Goal: Information Seeking & Learning: Learn about a topic

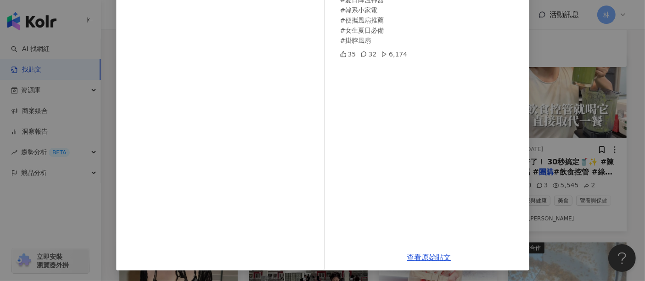
scroll to position [28, 0]
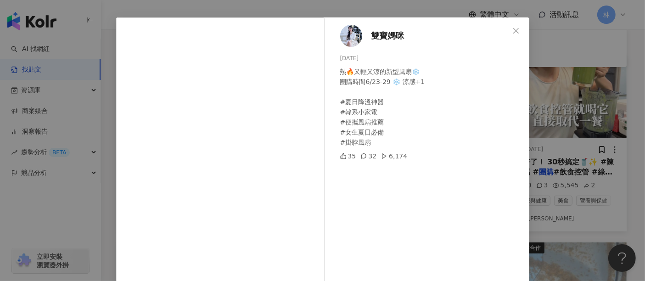
click at [561, 100] on div "雙寶媽咪 [DATE] 熱🔥又輕又涼的新型風扇❄️ 團購時間6/23-29 ❄️ 涼感+1 #夏日降溫神器 #韓系小家電 #便攜風扇推薦 #女生夏日必備 #掛…" at bounding box center [322, 140] width 645 height 281
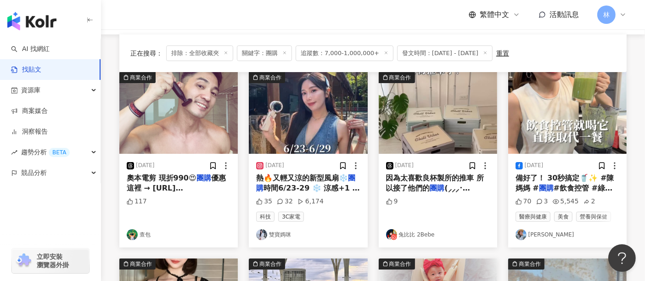
scroll to position [102, 0]
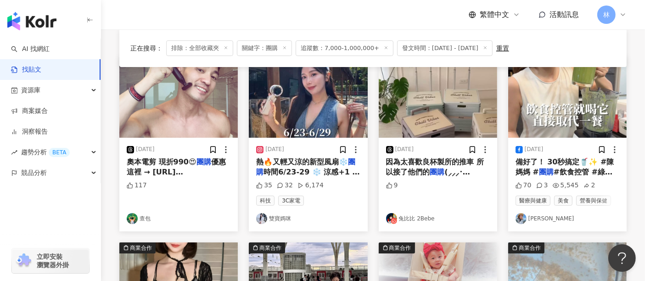
click at [572, 110] on img at bounding box center [567, 97] width 118 height 82
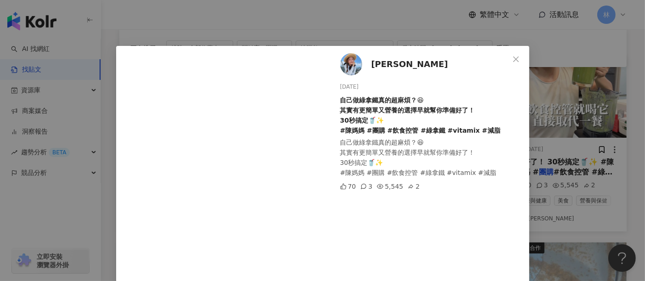
click at [556, 114] on div "[PERSON_NAME] [DATE] 自己做綠拿鐵真的超麻煩？😆 其實有更簡單又營養的選擇早就幫你準備好了！ 30秒搞定🥤✨ #陳媽媽 #團購 #飲食控管…" at bounding box center [322, 140] width 645 height 281
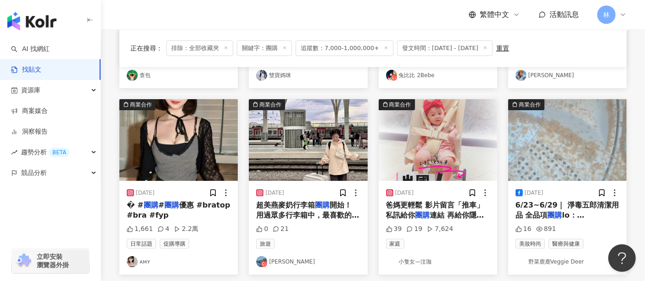
scroll to position [255, 0]
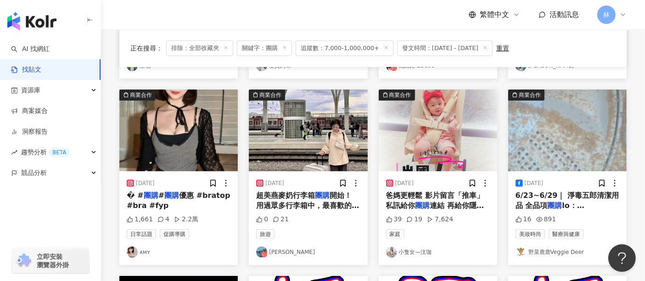
click at [581, 133] on img at bounding box center [567, 130] width 118 height 82
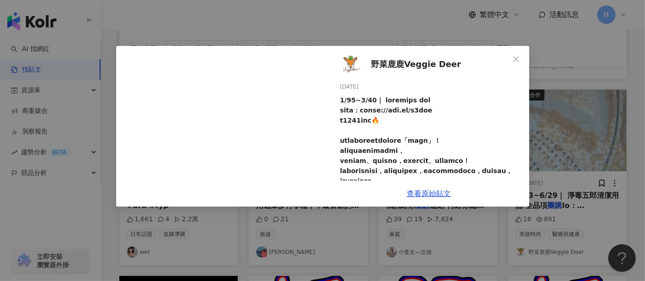
click at [571, 133] on div "野菜鹿鹿Veggie Deer [DATE] 16 891 查看原始貼文" at bounding box center [322, 140] width 645 height 281
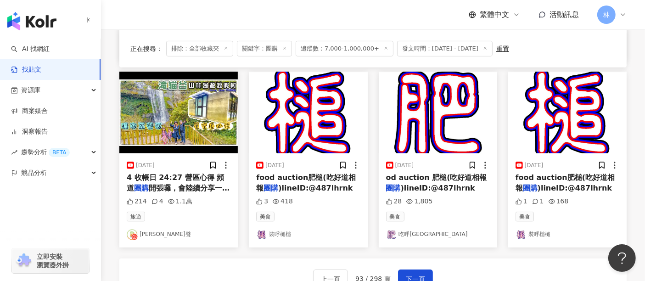
scroll to position [510, 0]
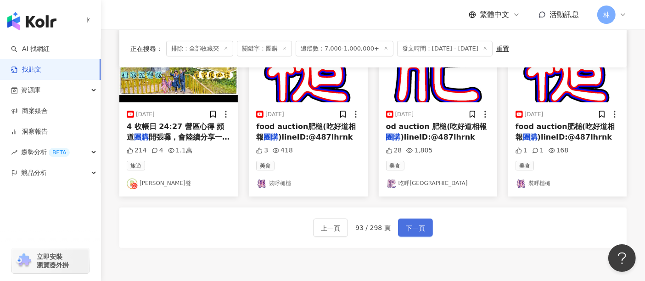
click at [414, 223] on span "下一頁" at bounding box center [415, 228] width 19 height 11
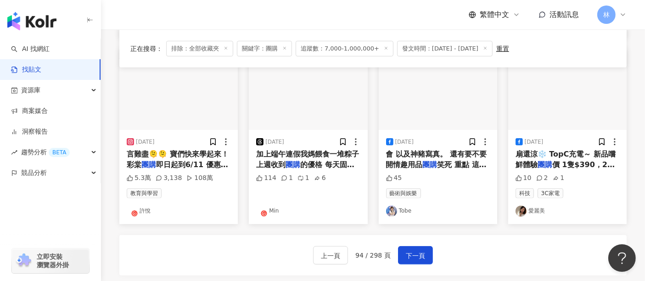
scroll to position [498, 0]
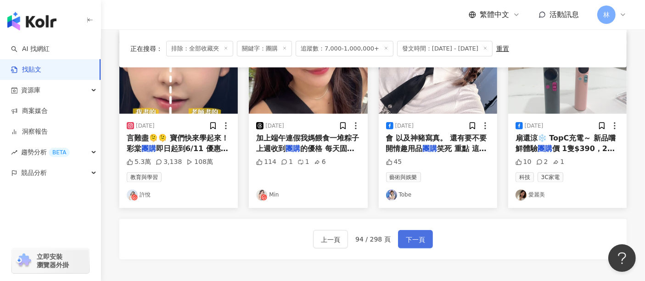
click at [416, 239] on span "下一頁" at bounding box center [415, 239] width 19 height 11
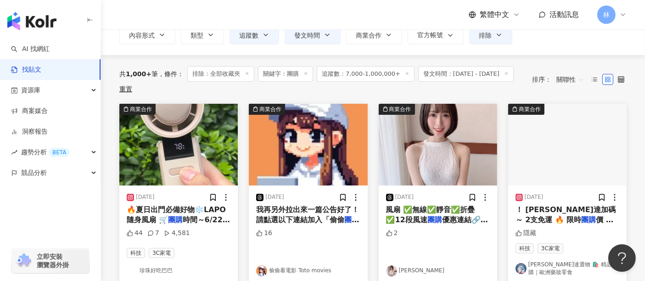
scroll to position [102, 0]
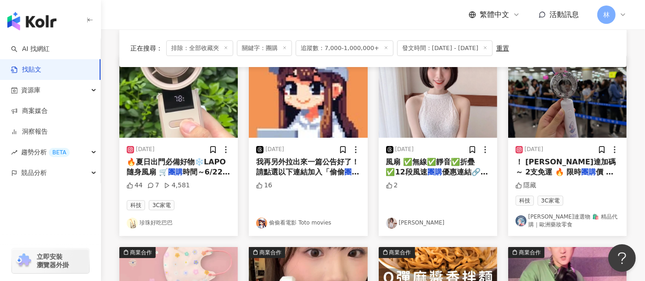
click at [554, 109] on img at bounding box center [567, 97] width 118 height 82
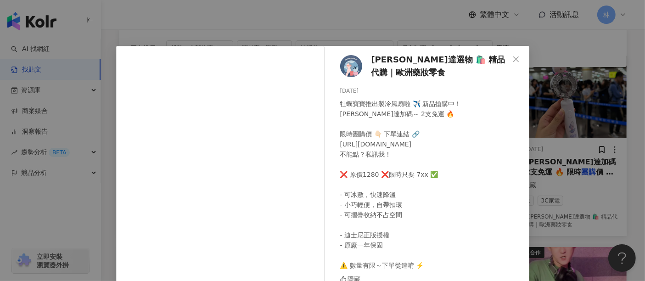
click at [590, 110] on div "[PERSON_NAME]達選物 🛍️ 精品代購｜歐洲藥妝零食 [DATE] 牡蠣寶寶推出製冷風扇啦 ✈️ 新品搶購中！ [PERSON_NAME]達加碼～ …" at bounding box center [322, 140] width 645 height 281
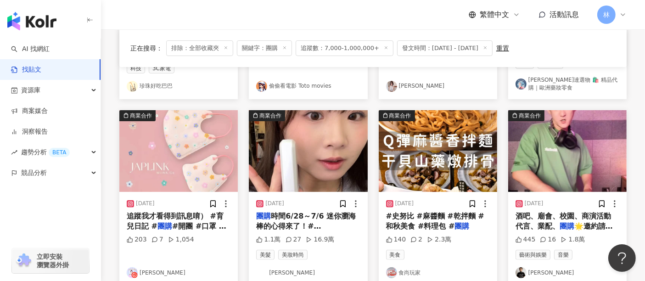
scroll to position [255, 0]
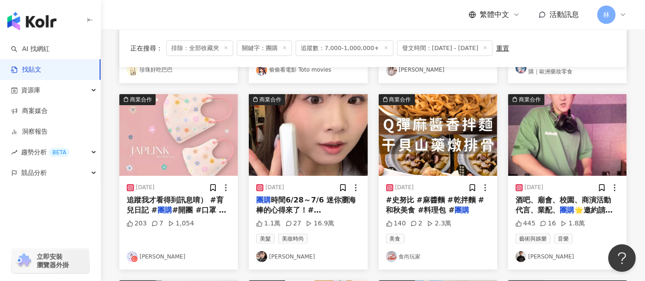
click at [162, 140] on img at bounding box center [178, 135] width 118 height 82
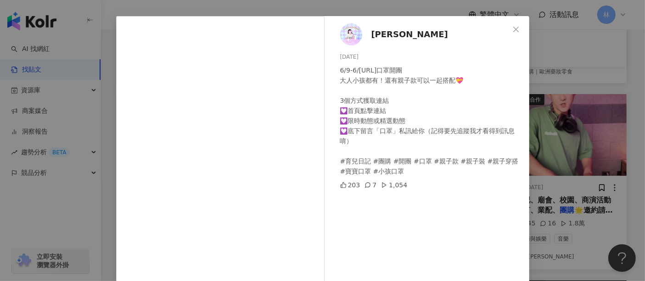
scroll to position [51, 0]
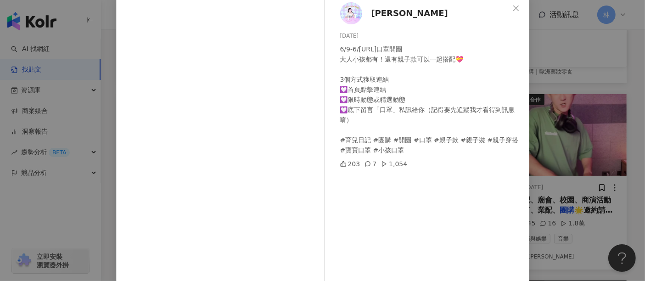
click at [587, 129] on div "[PERSON_NAME] [DATE] 6/9-6/[URL]口罩開團 大人小孩都有！還有親子款可以一起搭配💝 3個方式獲取連結 💟首頁點擊連結 💟限時動態…" at bounding box center [322, 140] width 645 height 281
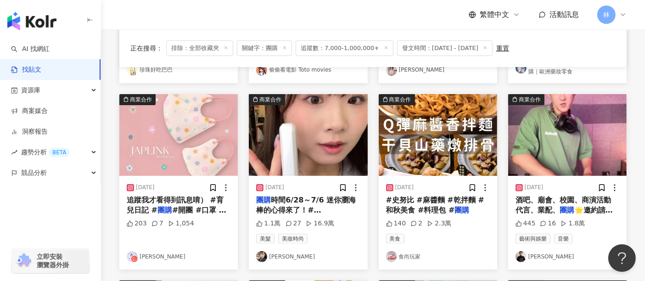
click at [328, 141] on img at bounding box center [308, 135] width 118 height 82
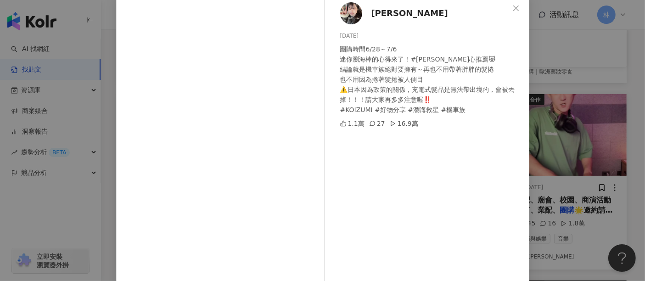
click at [556, 138] on div "[PERSON_NAME] [DATE] 團購時間6/28～7/6 迷你瀏海棒的心得來了！#[PERSON_NAME]心推薦😻 結論就是機車族絕對要擁有～再也…" at bounding box center [322, 140] width 645 height 281
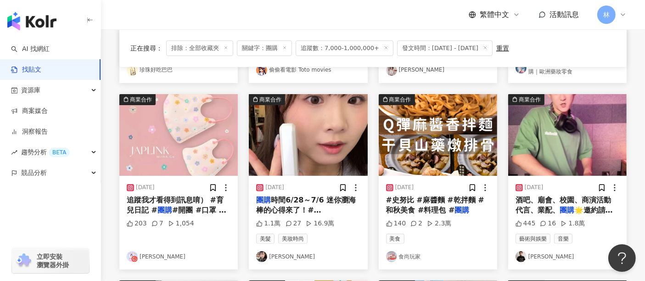
click at [339, 138] on img at bounding box center [308, 135] width 118 height 82
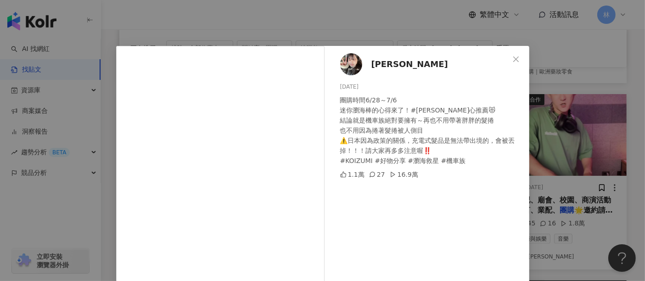
click at [566, 152] on div "[PERSON_NAME] [DATE] 團購時間6/28～7/6 迷你瀏海棒的心得來了！#[PERSON_NAME]心推薦😻 結論就是機車族絕對要擁有～再也…" at bounding box center [322, 140] width 645 height 281
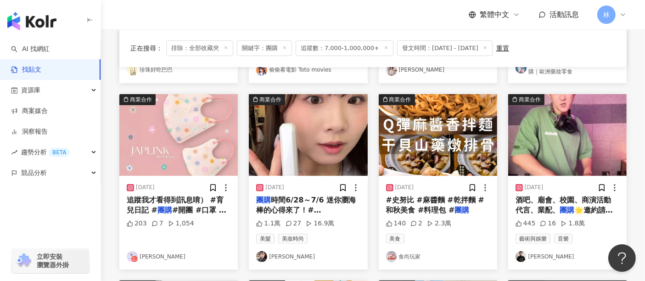
scroll to position [306, 0]
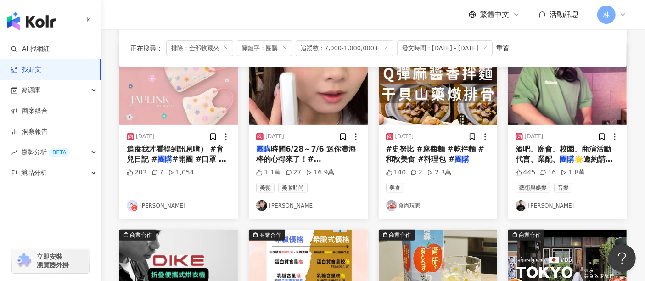
click at [548, 84] on img at bounding box center [567, 84] width 118 height 82
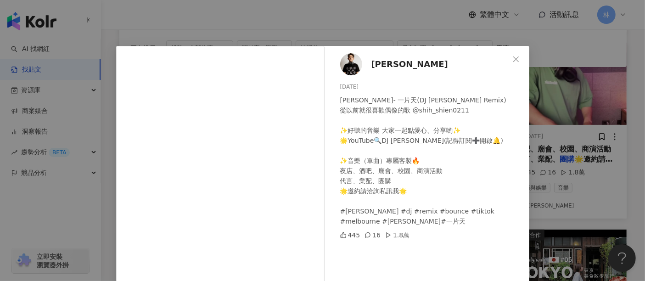
click at [608, 120] on div "[PERSON_NAME] [DATE] [PERSON_NAME]- 一片天(DJ [PERSON_NAME] Remix) 從以前就很喜歡偶像的歌 @sh…" at bounding box center [322, 140] width 645 height 281
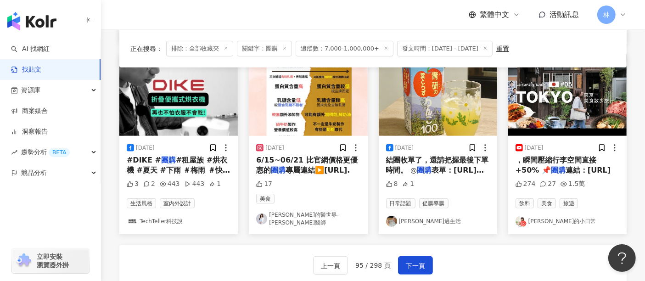
scroll to position [459, 0]
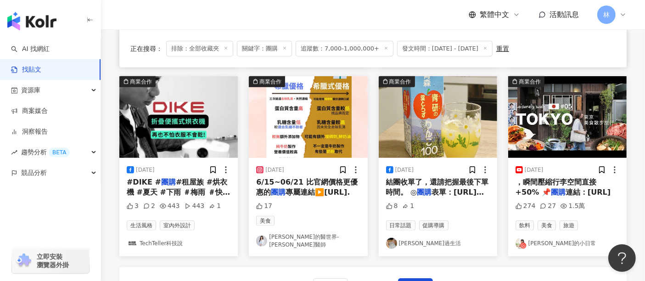
click at [437, 142] on img at bounding box center [437, 117] width 118 height 82
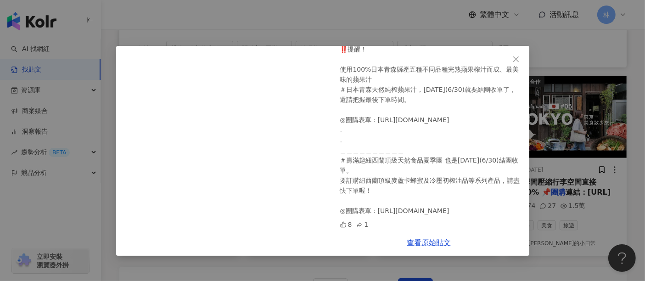
scroll to position [61, 0]
click at [589, 141] on div "[PERSON_NAME]優雅過生活 [DATE] ‼️提醒！ 使用100%日本青森縣產五種不同品種完熟蘋果榨汁而成、最美味的蘋果汁 ＃日本青森天然純榨蘋果汁…" at bounding box center [322, 140] width 645 height 281
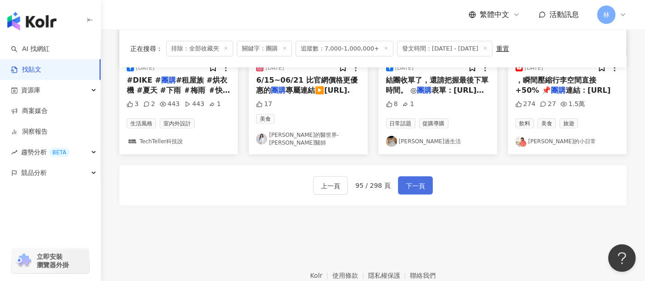
click at [409, 176] on button "下一頁" at bounding box center [415, 185] width 35 height 18
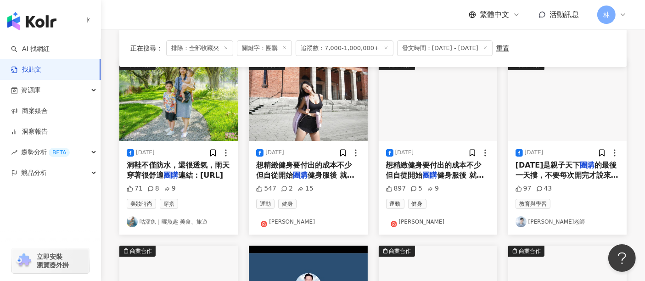
scroll to position [102, 0]
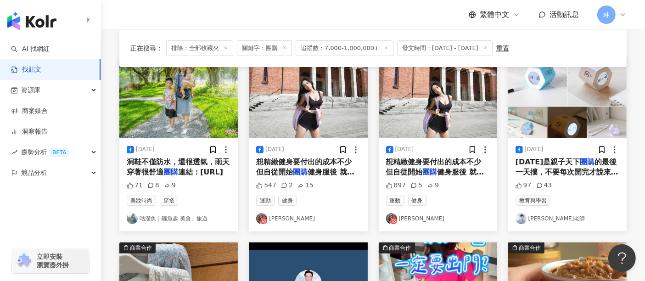
click at [175, 122] on img at bounding box center [178, 97] width 118 height 82
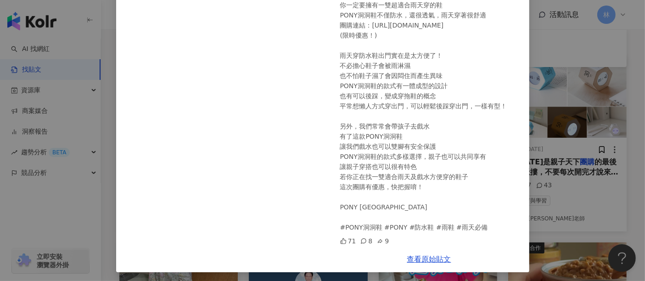
scroll to position [87, 0]
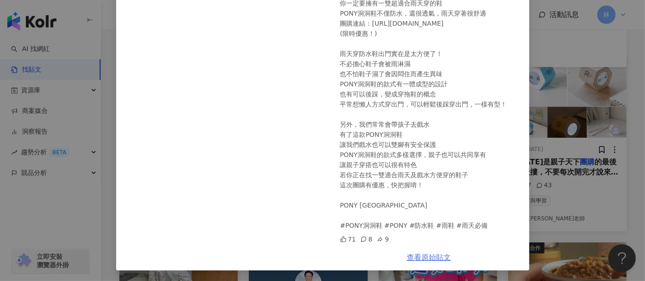
click at [417, 258] on link "查看原始貼文" at bounding box center [429, 257] width 44 height 9
click at [604, 137] on div "咕溜魚｜曬魚趣 美食、旅遊 [DATE] 雨季來臨☔ 你一定要擁有一雙超適合雨天穿的鞋 PONY洞洞鞋不僅防水，還很透氣，雨天穿著很舒適 團購連結：[URL]…" at bounding box center [322, 140] width 645 height 281
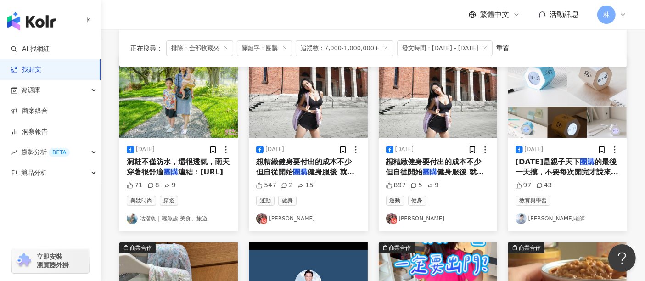
click at [328, 104] on img at bounding box center [308, 97] width 118 height 82
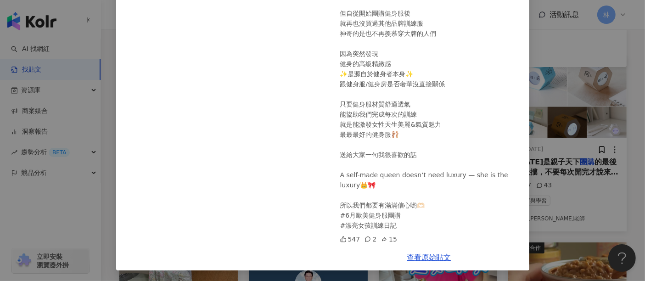
click at [569, 92] on div "[PERSON_NAME] [DATE] 幾年前剛開始訓練時 非常羨慕走在[GEOGRAPHIC_DATA]街頭 穿著歐美大牌健身服的貴婦 後來也幾度嘗試購入…" at bounding box center [322, 140] width 645 height 281
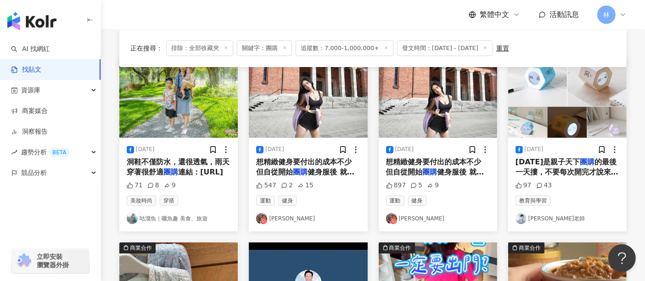
click at [549, 122] on img at bounding box center [567, 97] width 118 height 82
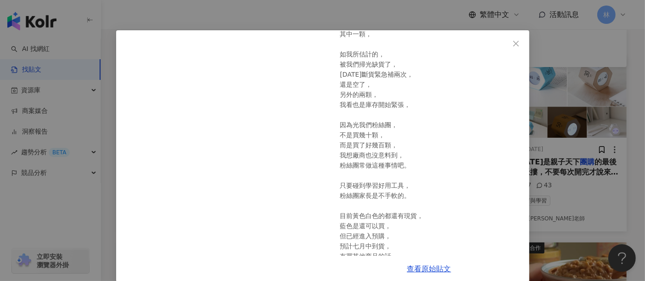
scroll to position [102, 0]
click at [607, 109] on div "[PERSON_NAME]老師 [DATE] [DATE]是親子天下團購的最後一天摟，不要每次開完才說來不及買歐～ 經過[DATE]的提醒， 果然學習計時器，…" at bounding box center [322, 140] width 645 height 281
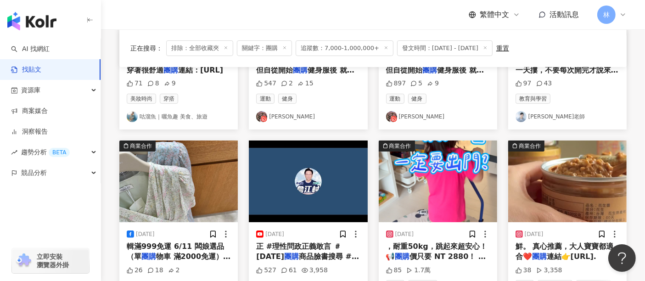
scroll to position [153, 0]
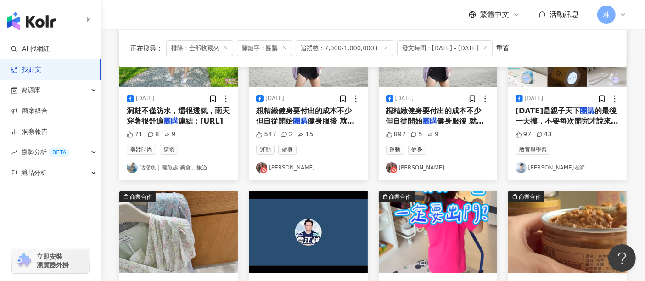
click at [329, 124] on span "健身服後 就再也沒買過其他品牌訓練服" at bounding box center [305, 126] width 98 height 19
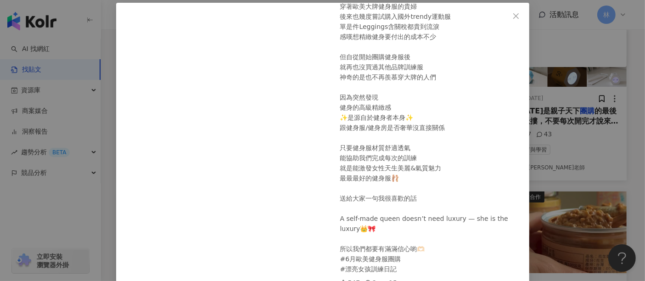
scroll to position [87, 0]
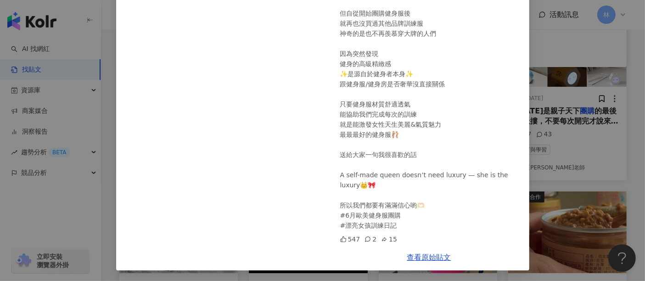
click at [536, 161] on div "[PERSON_NAME] [DATE] 幾年前剛開始訓練時 非常羨慕走在[GEOGRAPHIC_DATA]街頭 穿著歐美大牌健身服的貴婦 後來也幾度嘗試購入…" at bounding box center [322, 140] width 645 height 281
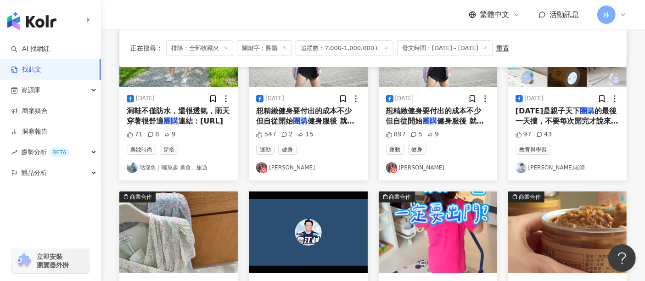
click at [288, 228] on img at bounding box center [308, 232] width 118 height 82
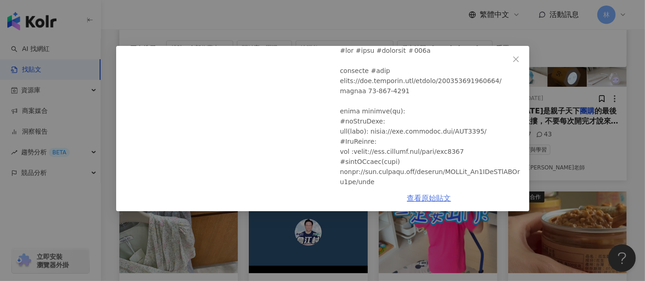
scroll to position [102, 0]
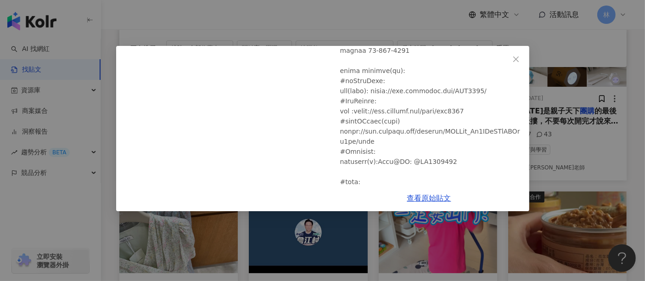
click at [468, 256] on div "[PERSON_NAME] [DATE] 直播環境會被國安局抓走嗎？【村長直播】 527 61 3,958 查看原始貼文" at bounding box center [322, 140] width 645 height 281
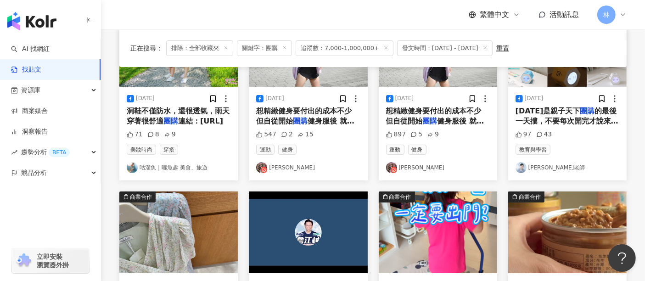
click at [470, 258] on img at bounding box center [437, 232] width 118 height 82
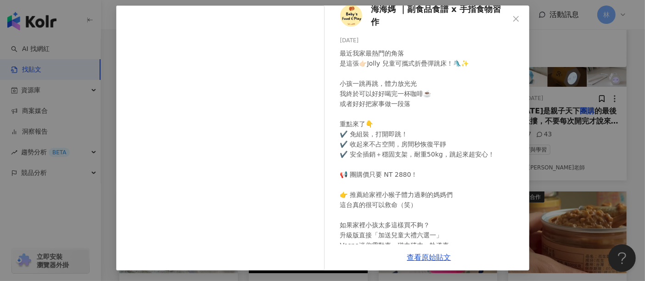
scroll to position [0, 0]
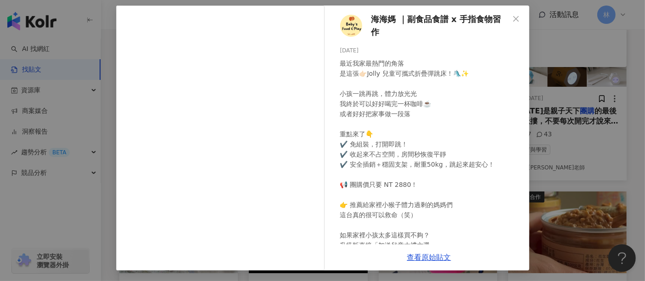
click at [390, 18] on span "海海媽 ｜副食品食譜 x 手指食物習作" at bounding box center [440, 26] width 138 height 26
